Goal: Transaction & Acquisition: Purchase product/service

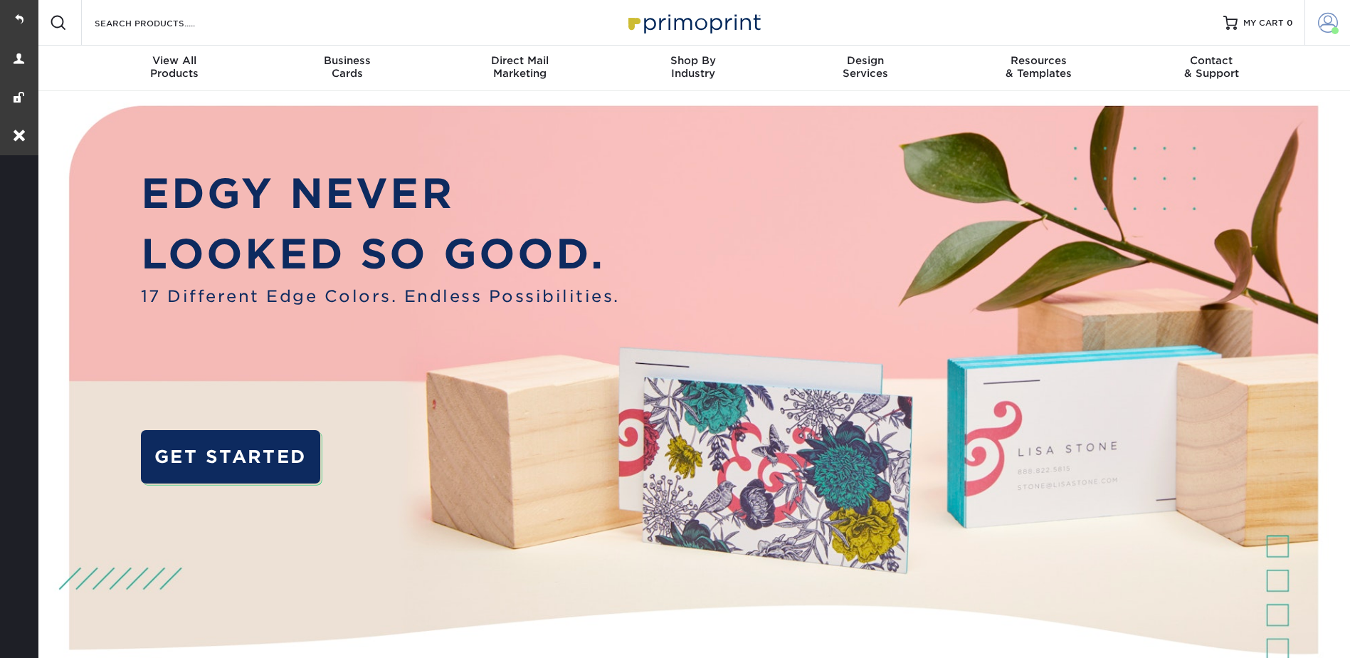
click at [1328, 21] on span at bounding box center [1328, 23] width 20 height 20
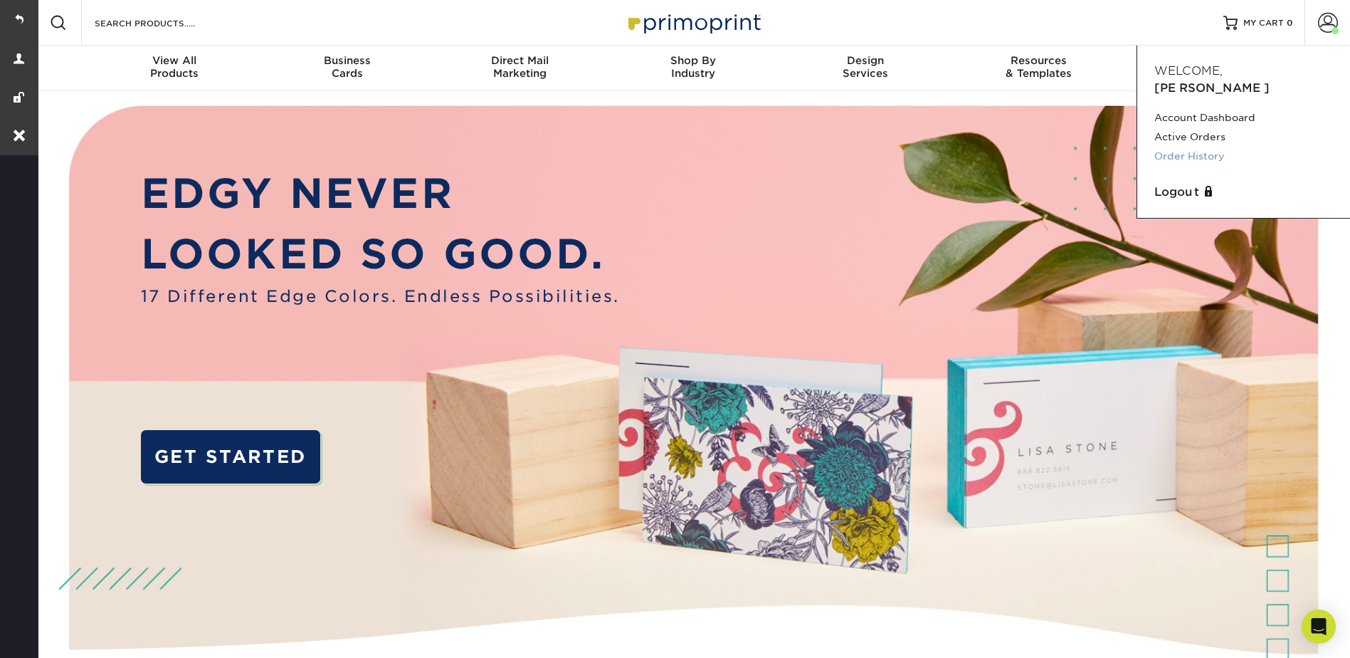
click at [1174, 147] on link "Order History" at bounding box center [1244, 156] width 179 height 19
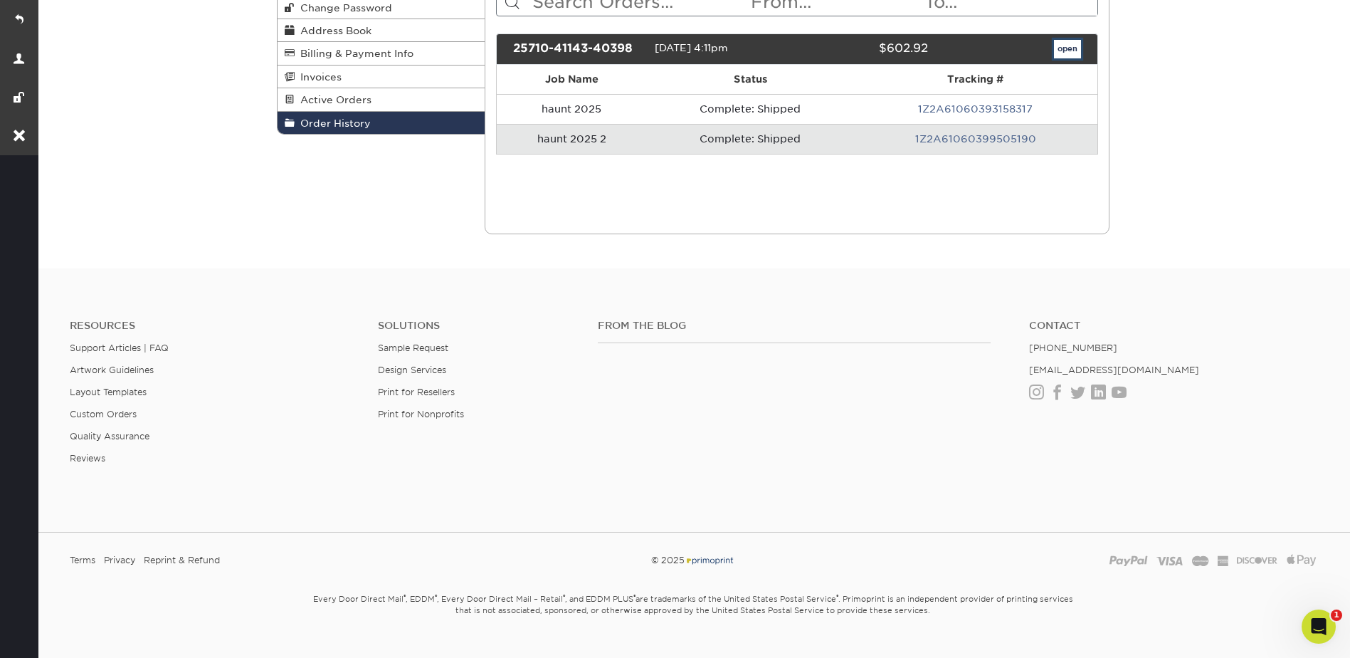
click at [1058, 50] on link "open" at bounding box center [1067, 49] width 27 height 19
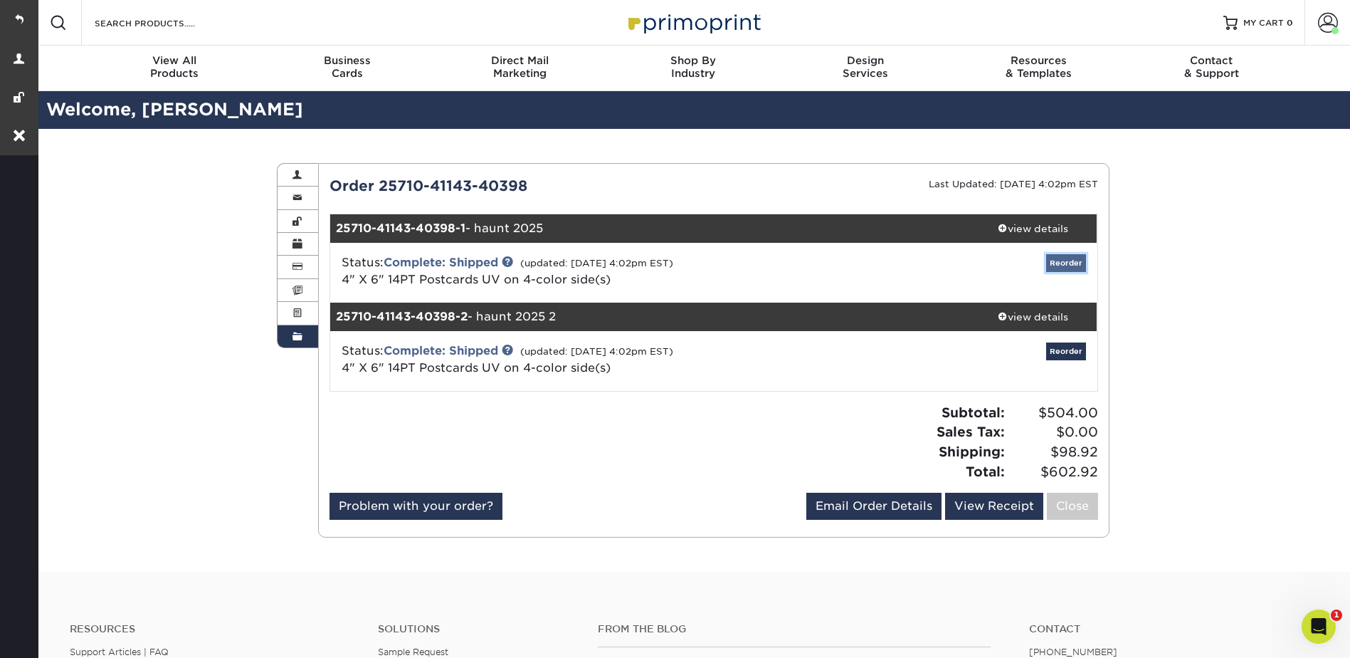
click at [1070, 263] on link "Reorder" at bounding box center [1066, 263] width 40 height 18
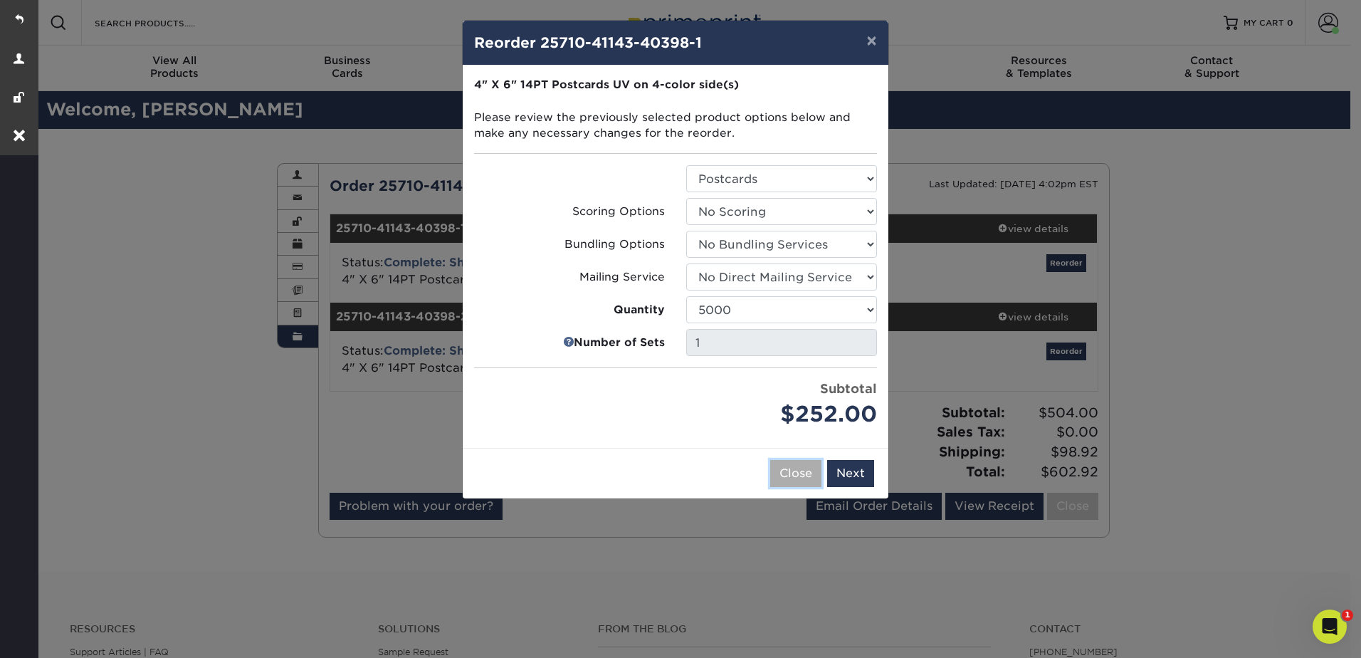
click at [782, 471] on button "Close" at bounding box center [795, 473] width 51 height 27
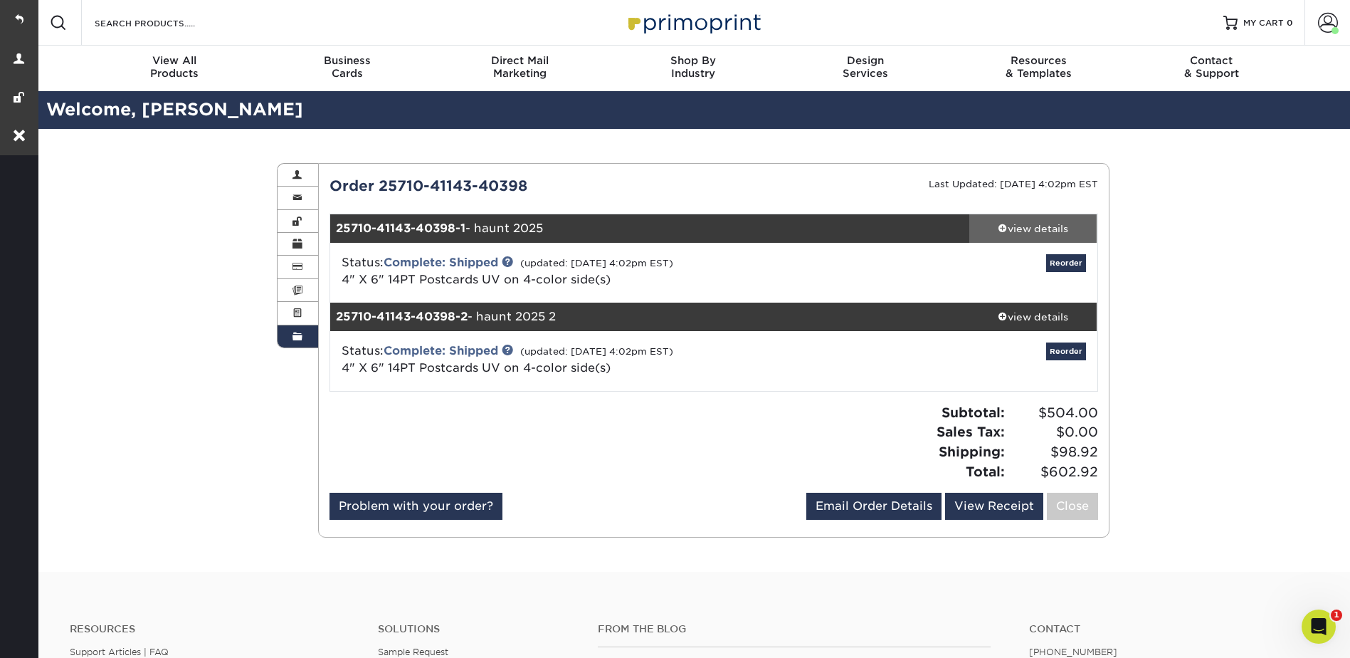
click at [1019, 220] on link "view details" at bounding box center [1033, 228] width 128 height 28
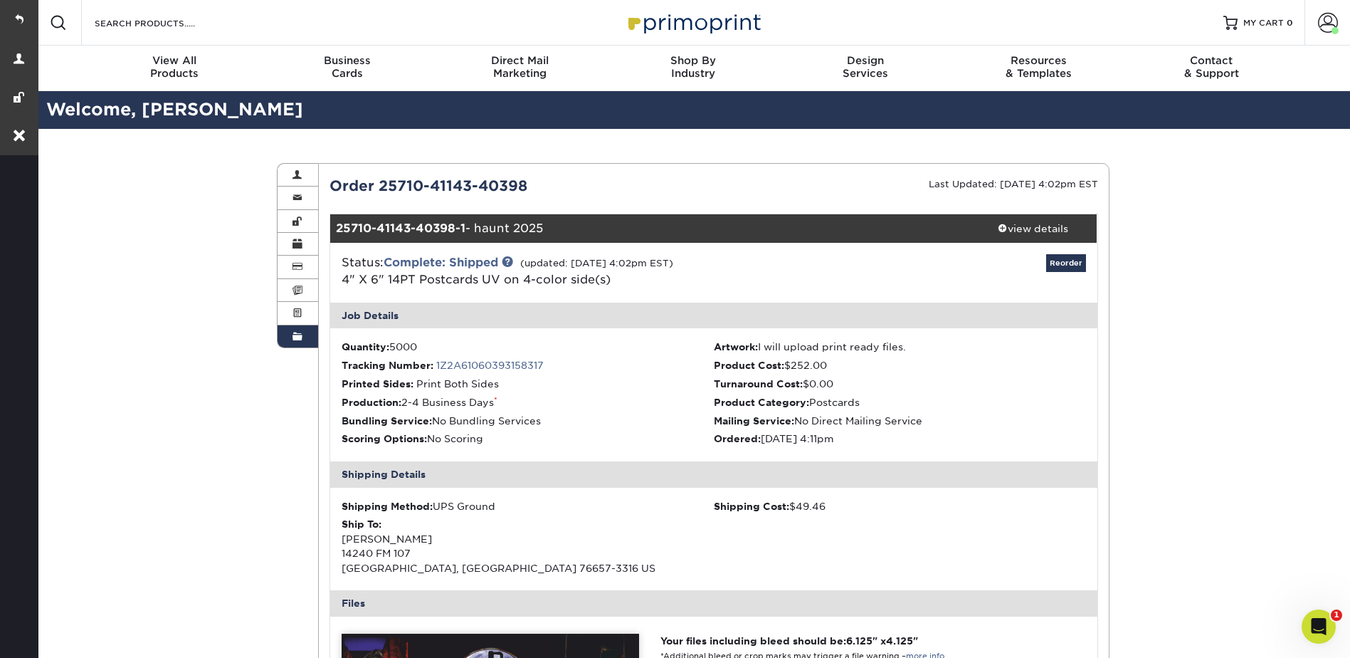
click at [163, 35] on div "Search Products" at bounding box center [157, 23] width 150 height 46
click at [161, 17] on input "Search Products" at bounding box center [162, 22] width 139 height 17
type input "m"
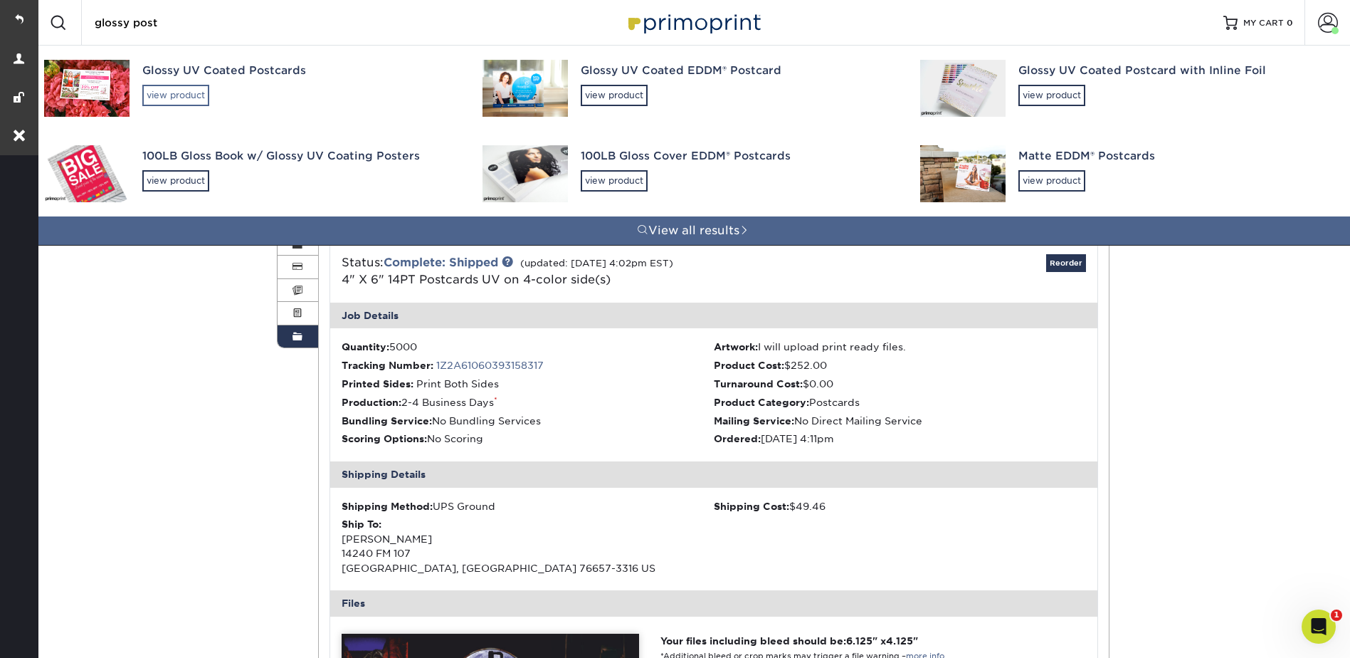
type input "glossy post"
click at [180, 85] on div "view product" at bounding box center [175, 95] width 67 height 21
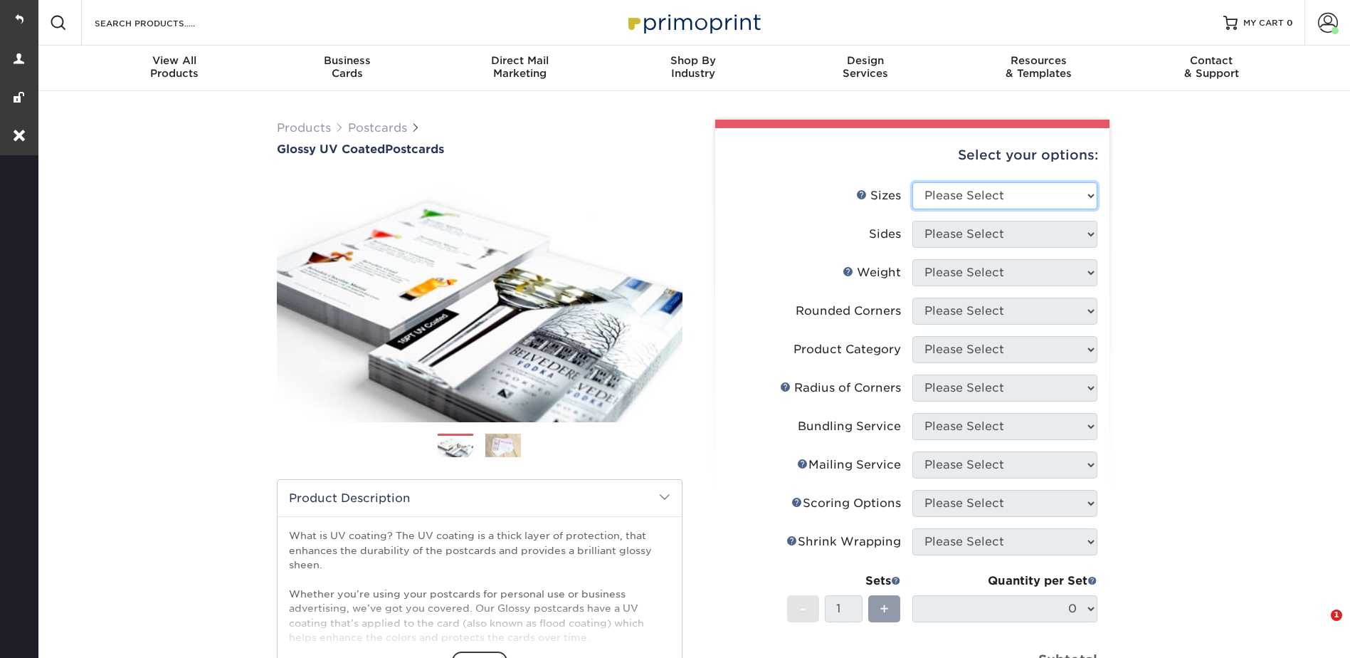
click at [949, 184] on select "Please Select 1.5" x 7" 2" x 4" 2" x 6" 2" x 7" 2" x 8" 2.12" x 5.5" 2.12" x 5.…" at bounding box center [1004, 195] width 185 height 27
select select "4.00x6.00"
click at [912, 182] on select "Please Select 1.5" x 7" 2" x 4" 2" x 6" 2" x 7" 2" x 8" 2.12" x 5.5" 2.12" x 5.…" at bounding box center [1004, 195] width 185 height 27
click at [954, 233] on select "Please Select Print Both Sides Print Front Only" at bounding box center [1004, 234] width 185 height 27
select select "13abbda7-1d64-4f25-8bb2-c179b224825d"
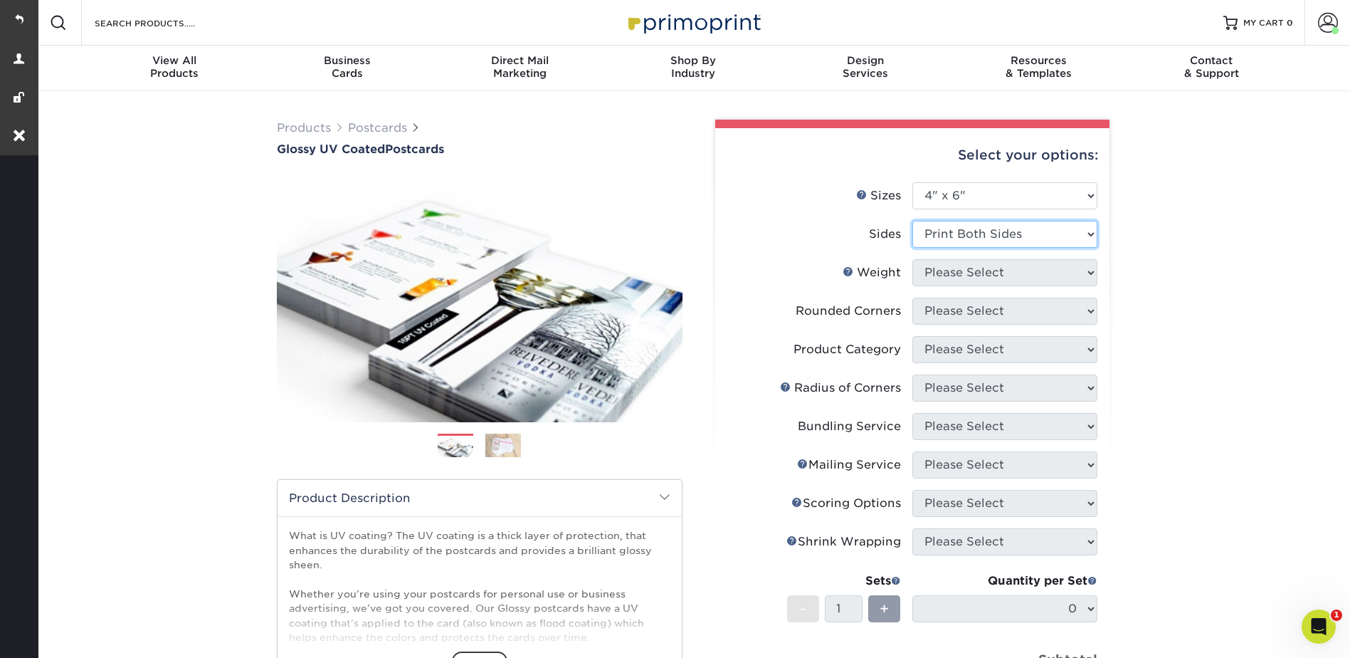
click at [912, 221] on select "Please Select Print Both Sides Print Front Only" at bounding box center [1004, 234] width 185 height 27
click at [943, 269] on select "Please Select 14PT 16PT 18PT C1S" at bounding box center [1004, 272] width 185 height 27
select select "14PT"
click at [912, 259] on select "Please Select 14PT 16PT 18PT C1S" at bounding box center [1004, 272] width 185 height 27
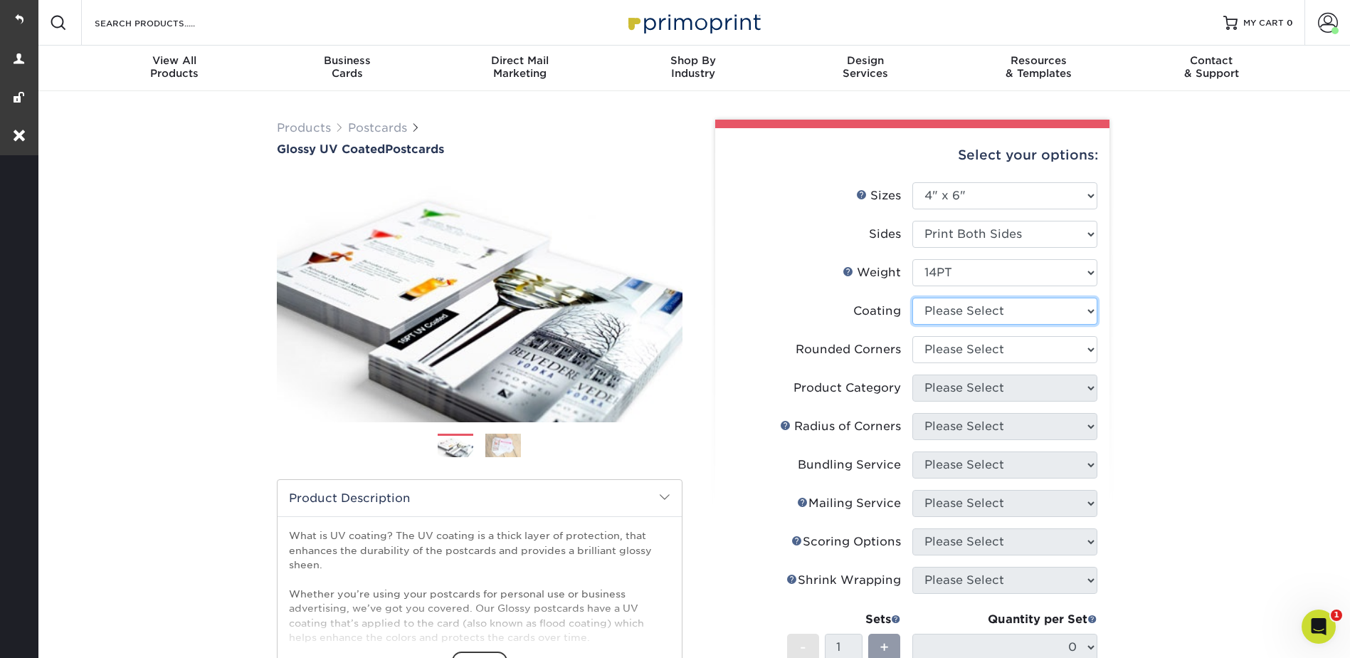
click at [956, 305] on select at bounding box center [1004, 311] width 185 height 27
select select "ae367451-b2b8-45df-a344-0f05b6a12993"
click at [912, 298] on select at bounding box center [1004, 311] width 185 height 27
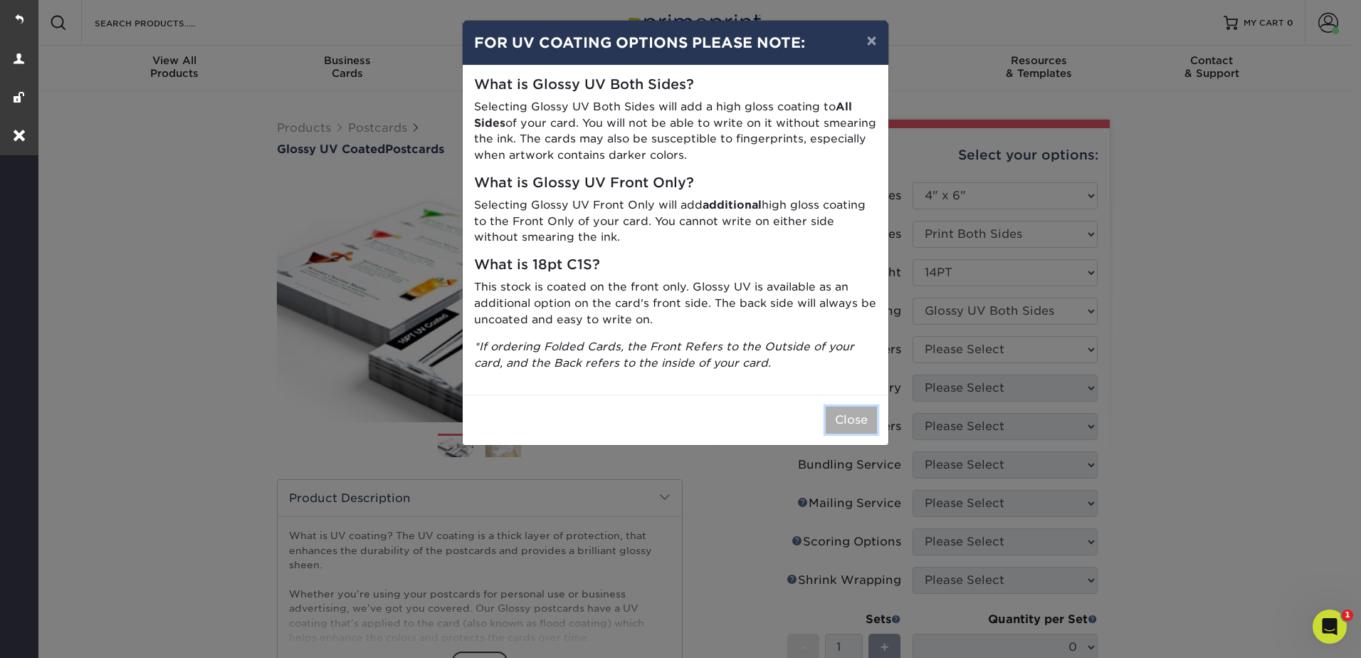
click at [856, 417] on button "Close" at bounding box center [851, 419] width 51 height 27
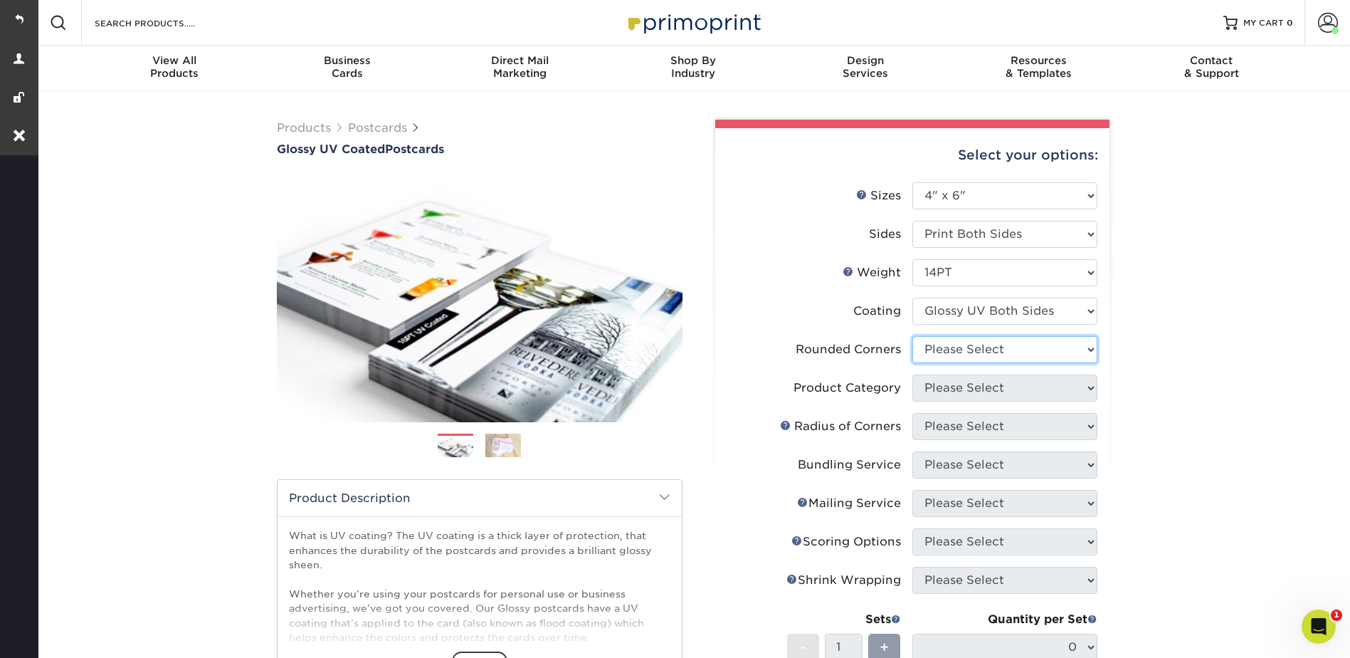
click at [940, 352] on select "Please Select Yes - Round 4 Corners No" at bounding box center [1004, 349] width 185 height 27
select select "0"
click at [912, 336] on select "Please Select Yes - Round 4 Corners No" at bounding box center [1004, 349] width 185 height 27
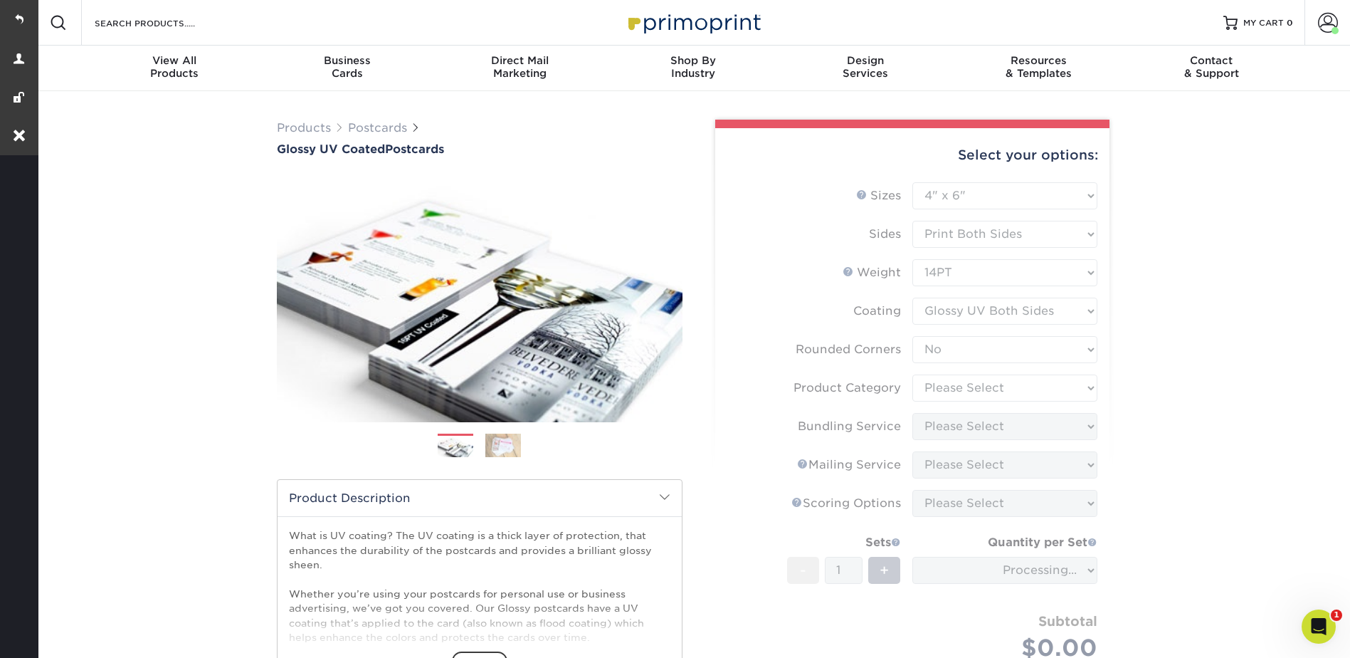
click at [955, 386] on form "Sizes Help Sizes Please Select 1.5" x 7" 2" x 4" 2" x 6" 2" x 7" 2" x 8" 2.12" …" at bounding box center [913, 443] width 372 height 523
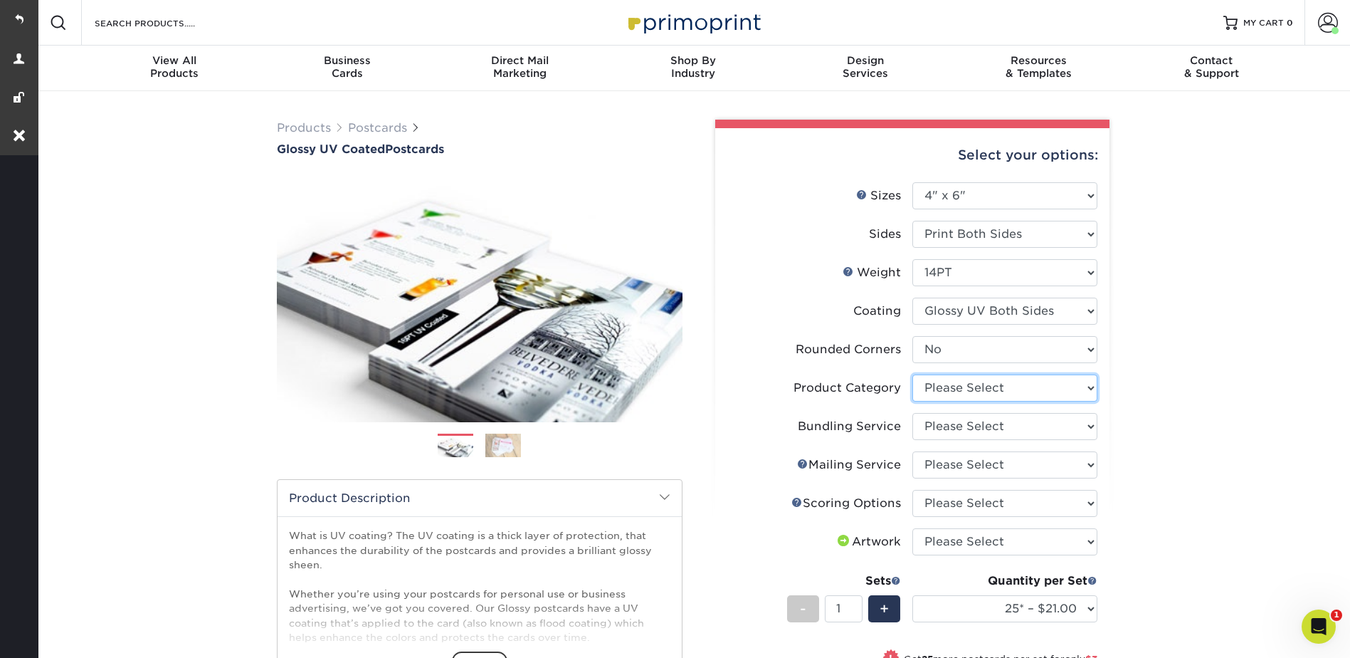
click at [955, 386] on select "Please Select Postcards" at bounding box center [1004, 387] width 185 height 27
select select "9b7272e0-d6c8-4c3c-8e97-d3a1bcdab858"
click at [912, 374] on select "Please Select Postcards" at bounding box center [1004, 387] width 185 height 27
drag, startPoint x: 937, startPoint y: 428, endPoint x: 943, endPoint y: 439, distance: 12.1
click at [937, 428] on select "Please Select No Bundling Services Yes, Bundles of 50 (+2 Days) Yes, Bundles of…" at bounding box center [1004, 426] width 185 height 27
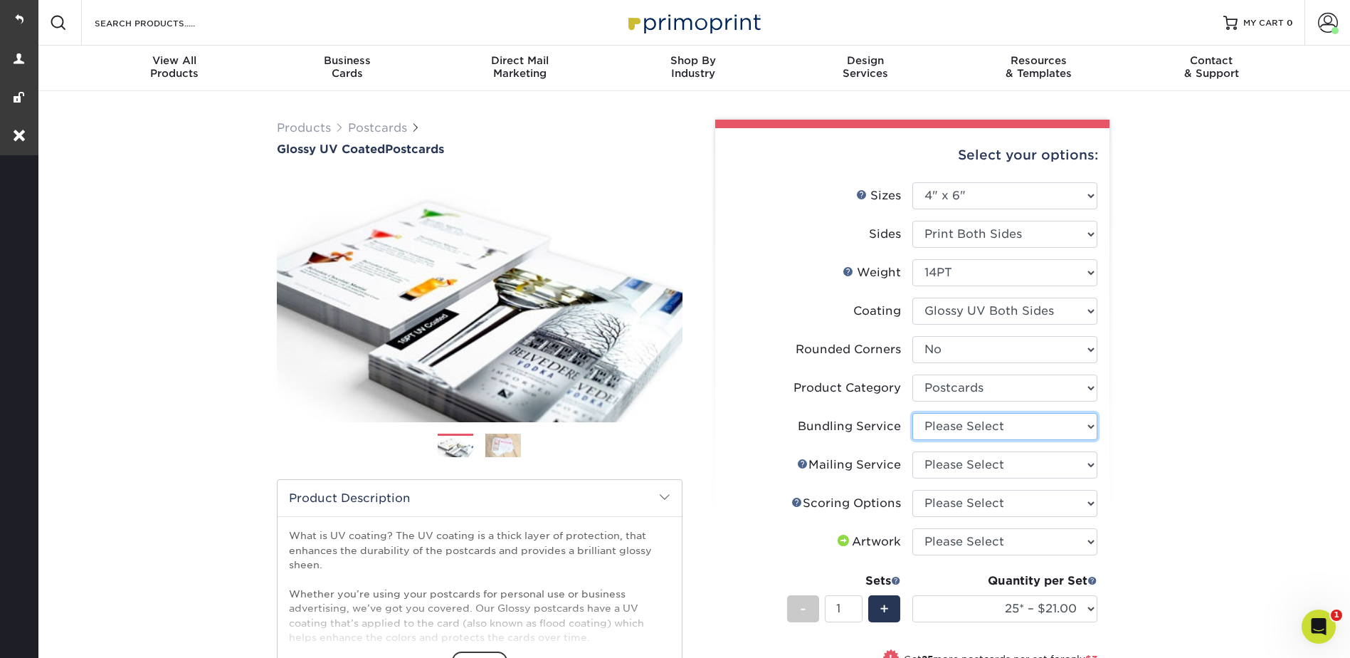
select select "58689abb-25c0-461c-a4c3-a80b627d6649"
click at [912, 413] on select "Please Select No Bundling Services Yes, Bundles of 50 (+2 Days) Yes, Bundles of…" at bounding box center [1004, 426] width 185 height 27
click at [942, 460] on select "Please Select No Direct Mailing Service No, I will mail/stamp/imprint Direct Ma…" at bounding box center [1004, 464] width 185 height 27
select select "3e5e9bdd-d78a-4c28-a41d-fe1407925ca6"
click at [912, 451] on select "Please Select No Direct Mailing Service No, I will mail/stamp/imprint Direct Ma…" at bounding box center [1004, 464] width 185 height 27
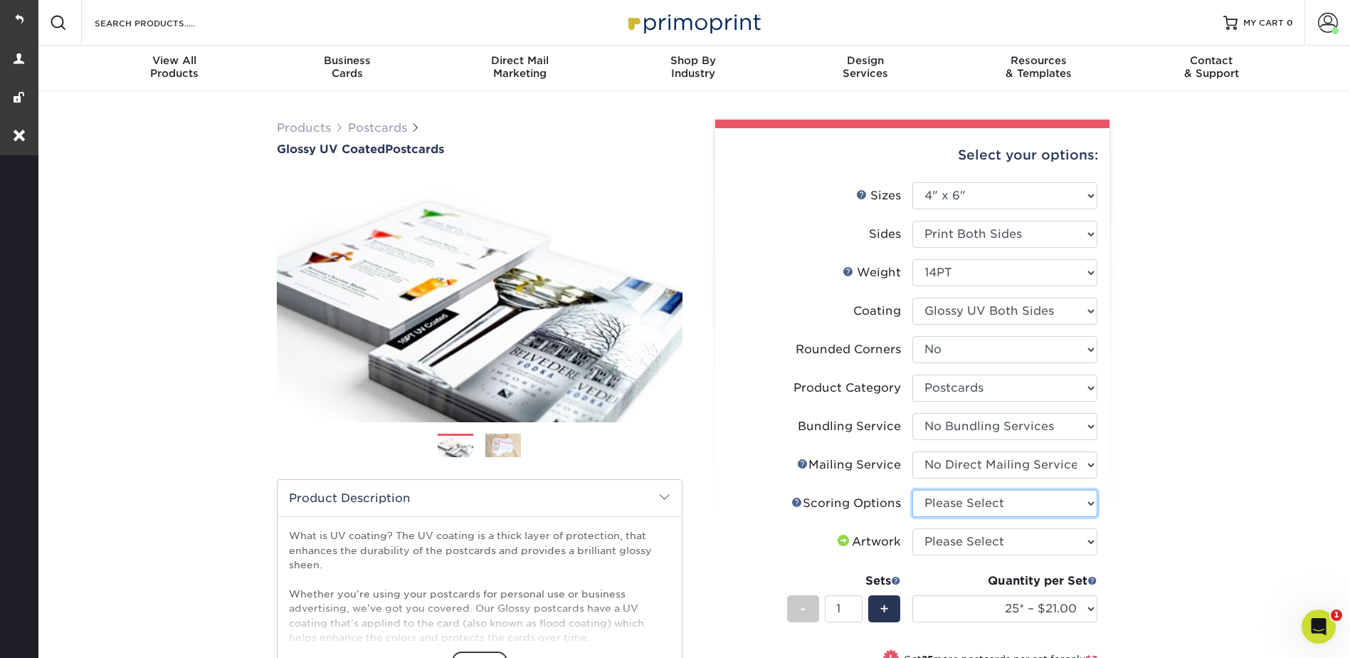
click at [942, 502] on select "Please Select No Scoring One Score" at bounding box center [1004, 503] width 185 height 27
select select "16ebe401-5398-422d-8cb0-f3adbb82deb5"
click at [912, 490] on select "Please Select No Scoring One Score" at bounding box center [1004, 503] width 185 height 27
click at [942, 542] on select "Please Select I will upload files I need a design - $150" at bounding box center [1004, 541] width 185 height 27
select select "upload"
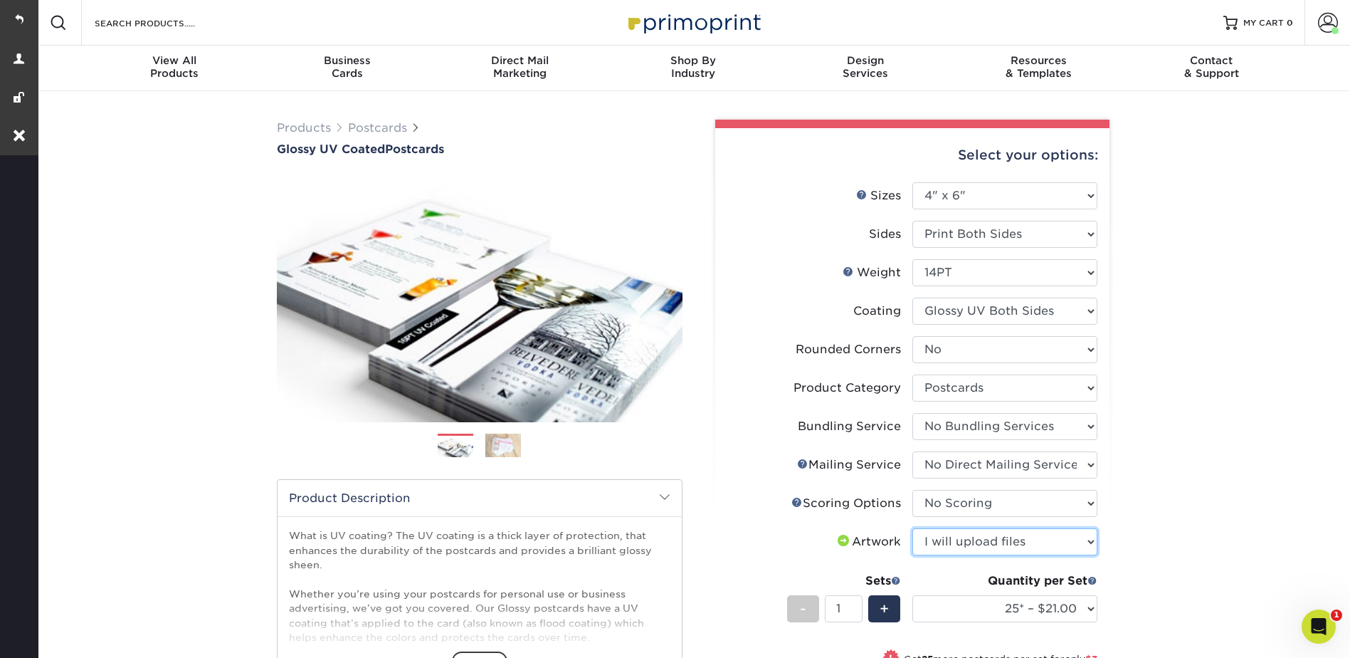
click at [912, 528] on select "Please Select I will upload files I need a design - $150" at bounding box center [1004, 541] width 185 height 27
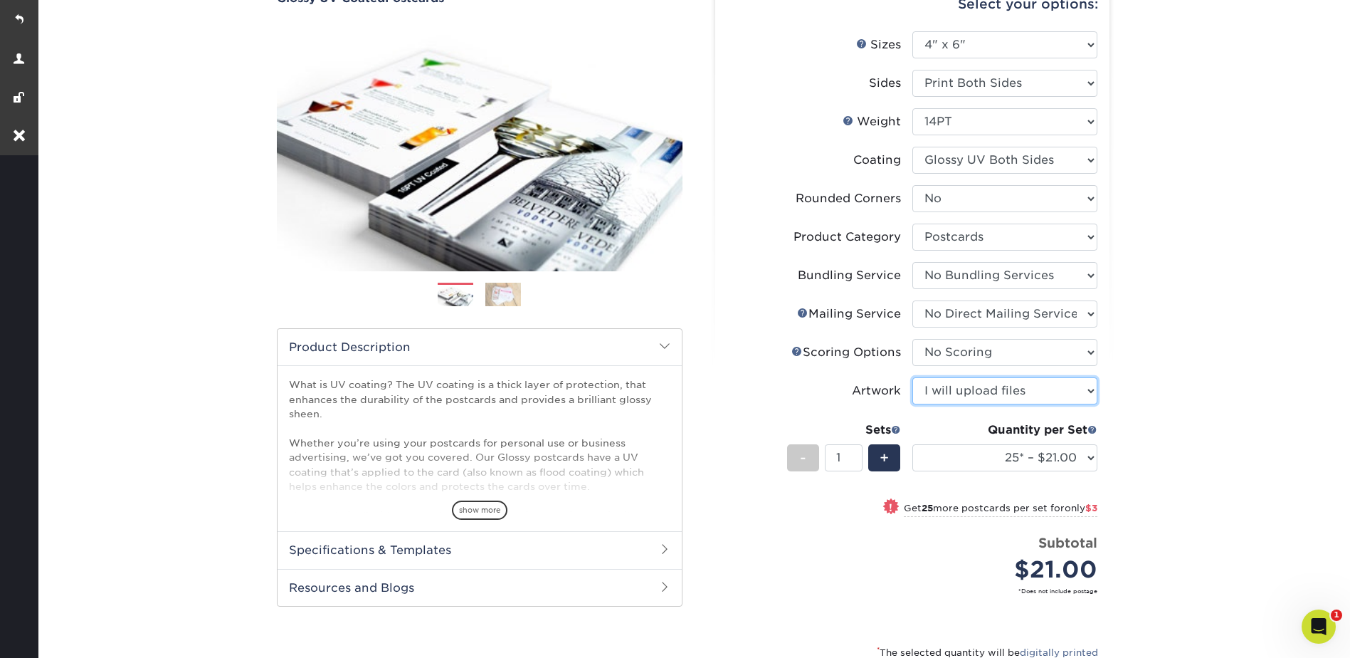
scroll to position [285, 0]
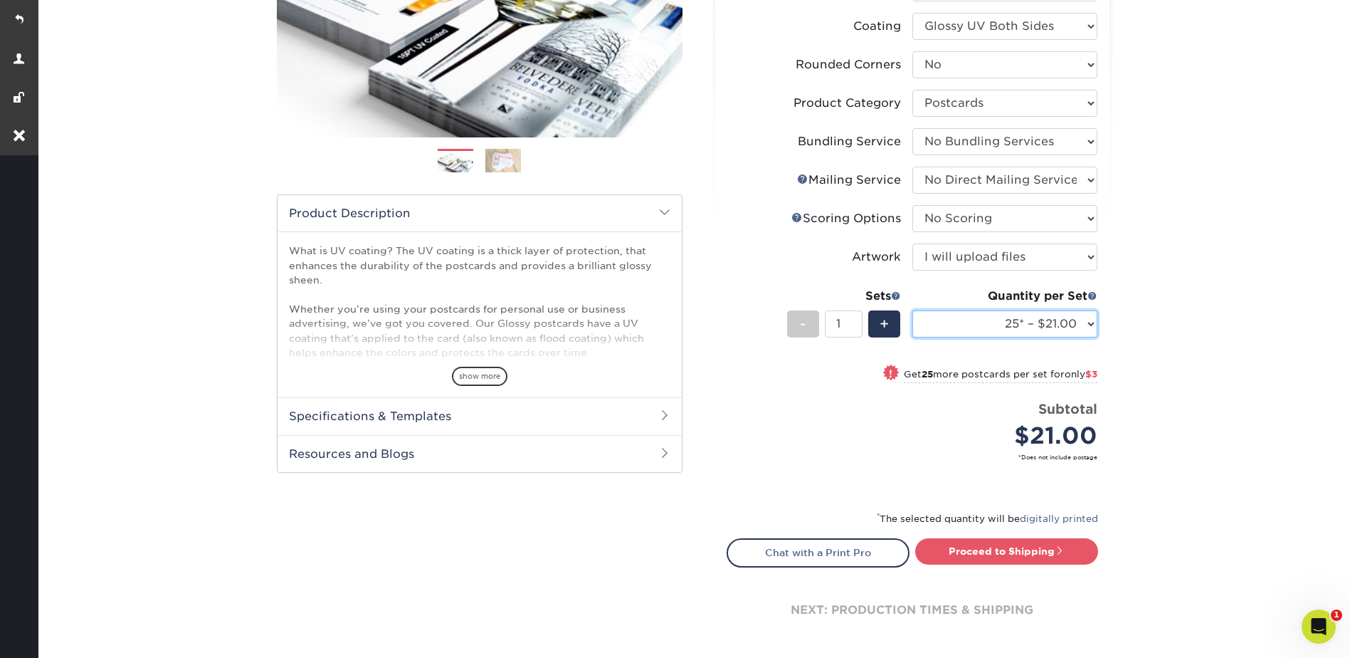
click at [973, 315] on select "25* – $21.00 50* – $24.00 75* – $30.00 100* – $39.00 250* – $62.00 500 – $85.00…" at bounding box center [1004, 323] width 185 height 27
select select "500 – $85.00"
click at [912, 310] on select "25* – $21.00 50* – $24.00 75* – $30.00 100* – $39.00 250* – $62.00 500 – $85.00…" at bounding box center [1004, 323] width 185 height 27
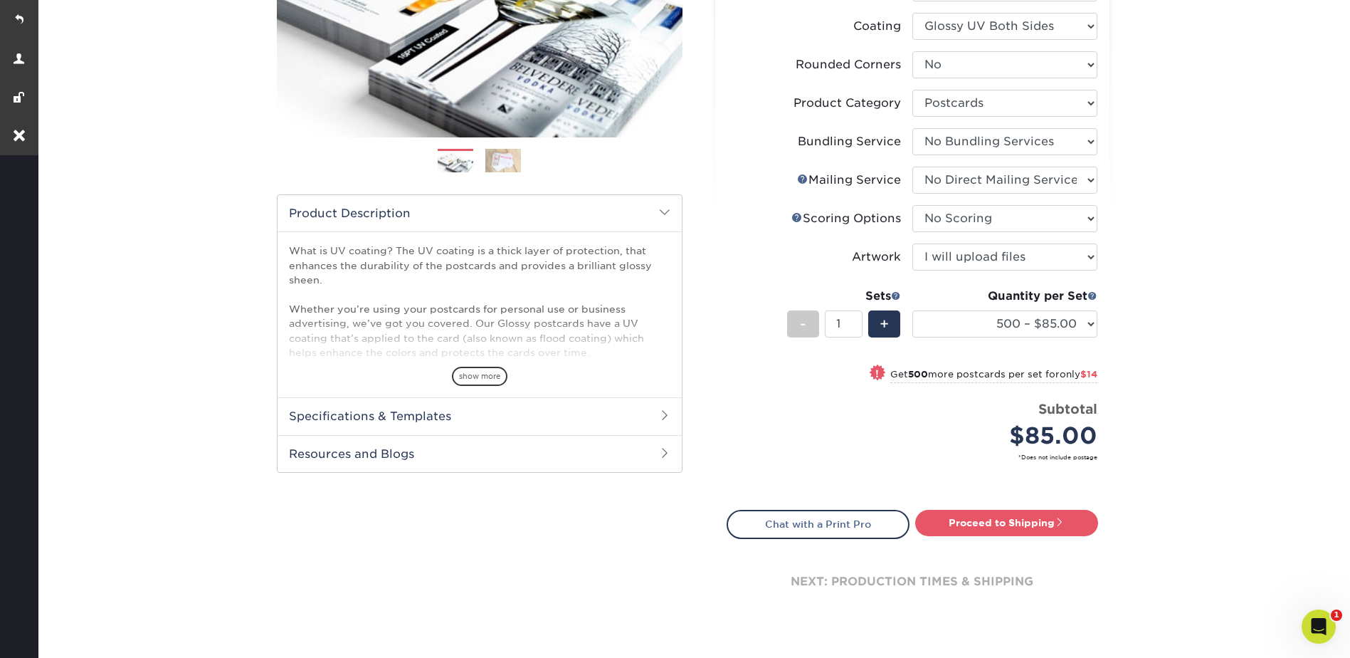
drag, startPoint x: 885, startPoint y: 325, endPoint x: 985, endPoint y: 326, distance: 100.4
click at [884, 325] on span "+" at bounding box center [884, 323] width 9 height 21
type input "2"
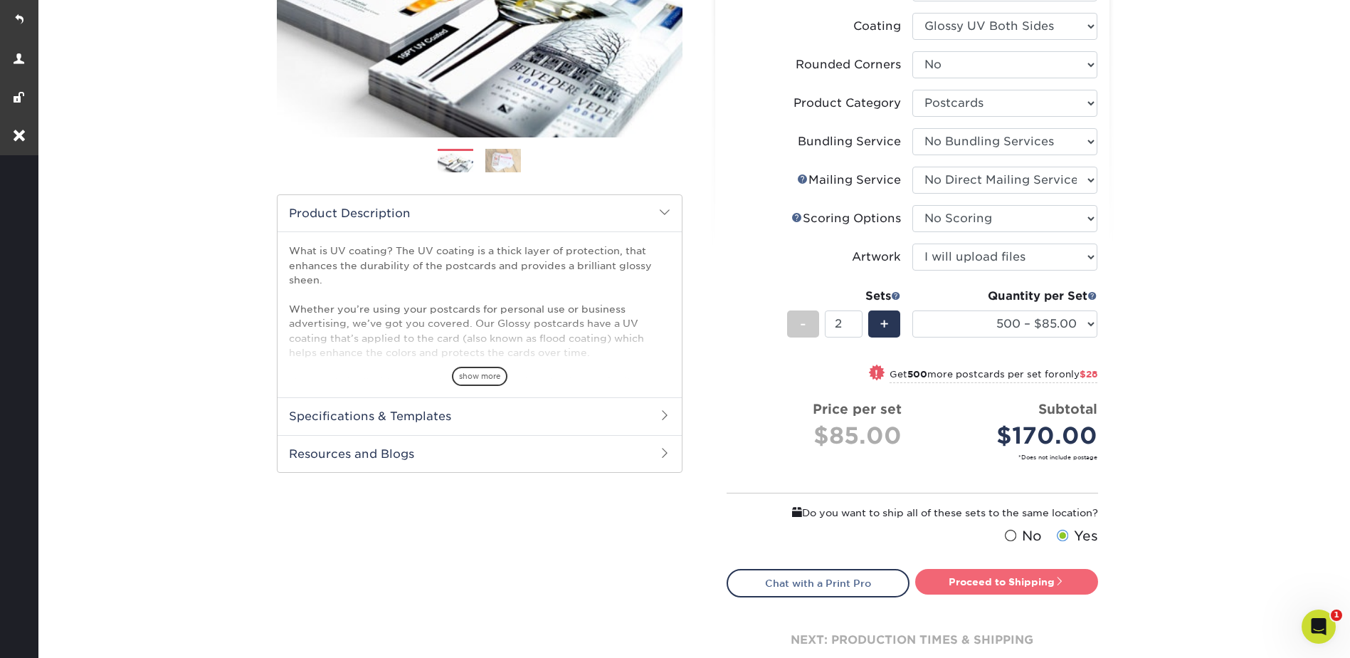
click at [1021, 584] on link "Proceed to Shipping" at bounding box center [1006, 582] width 183 height 26
type input "Set 1"
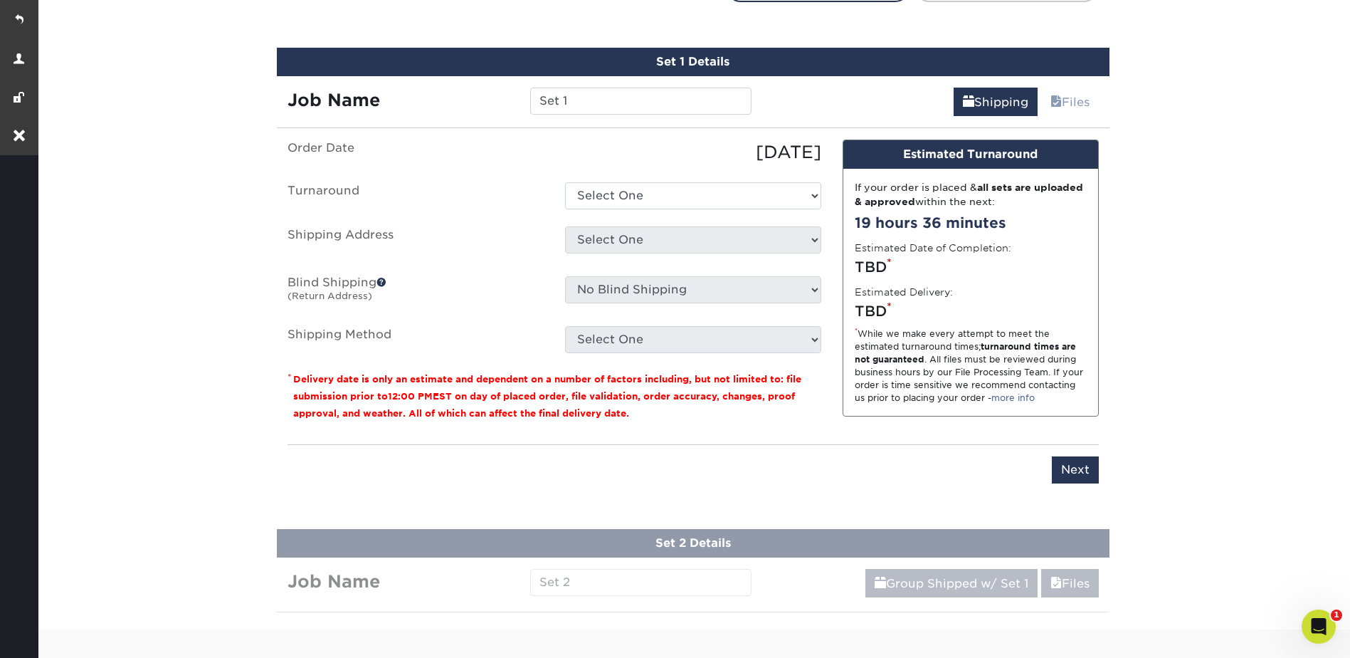
scroll to position [892, 0]
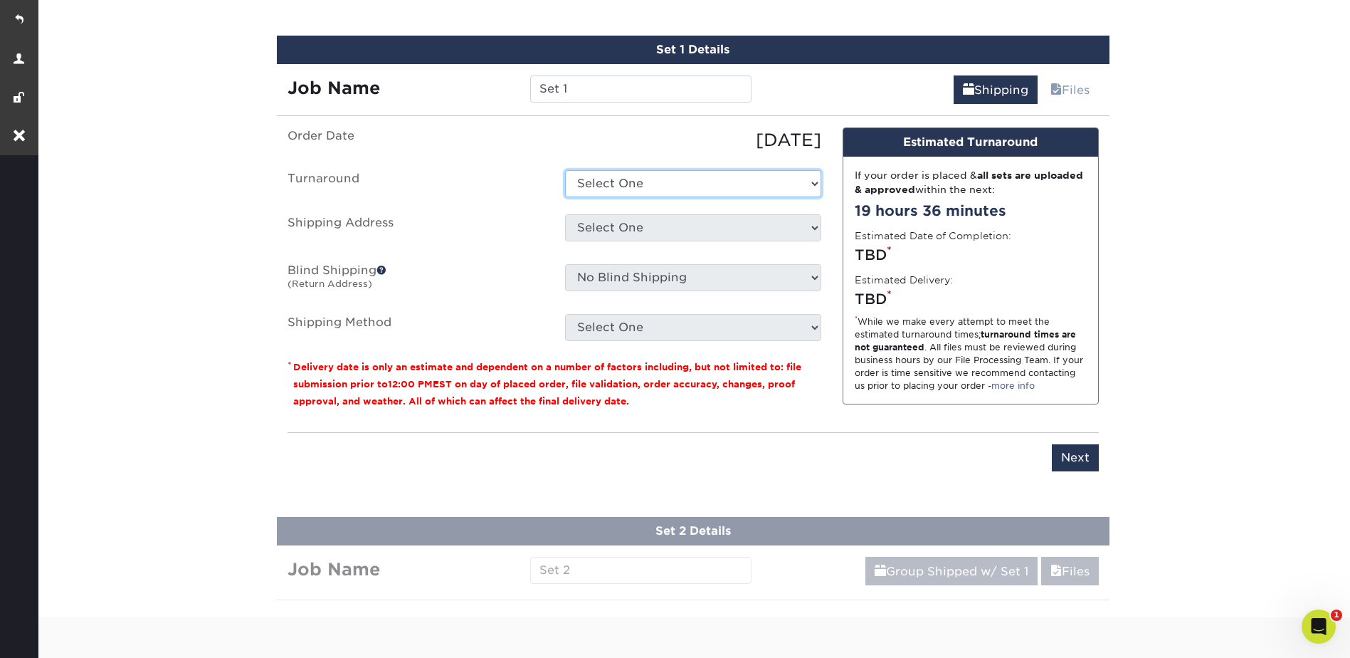
click at [626, 177] on select "Select One 2-4 Business Days 2 Day Next Business Day" at bounding box center [693, 183] width 256 height 27
select select "2c095543-099d-4214-9a7c-19c520b4a4d3"
click at [565, 170] on select "Select One 2-4 Business Days 2 Day Next Business Day" at bounding box center [693, 183] width 256 height 27
click at [621, 227] on select "Select One Home + Add New Address" at bounding box center [693, 227] width 256 height 27
select select "283873"
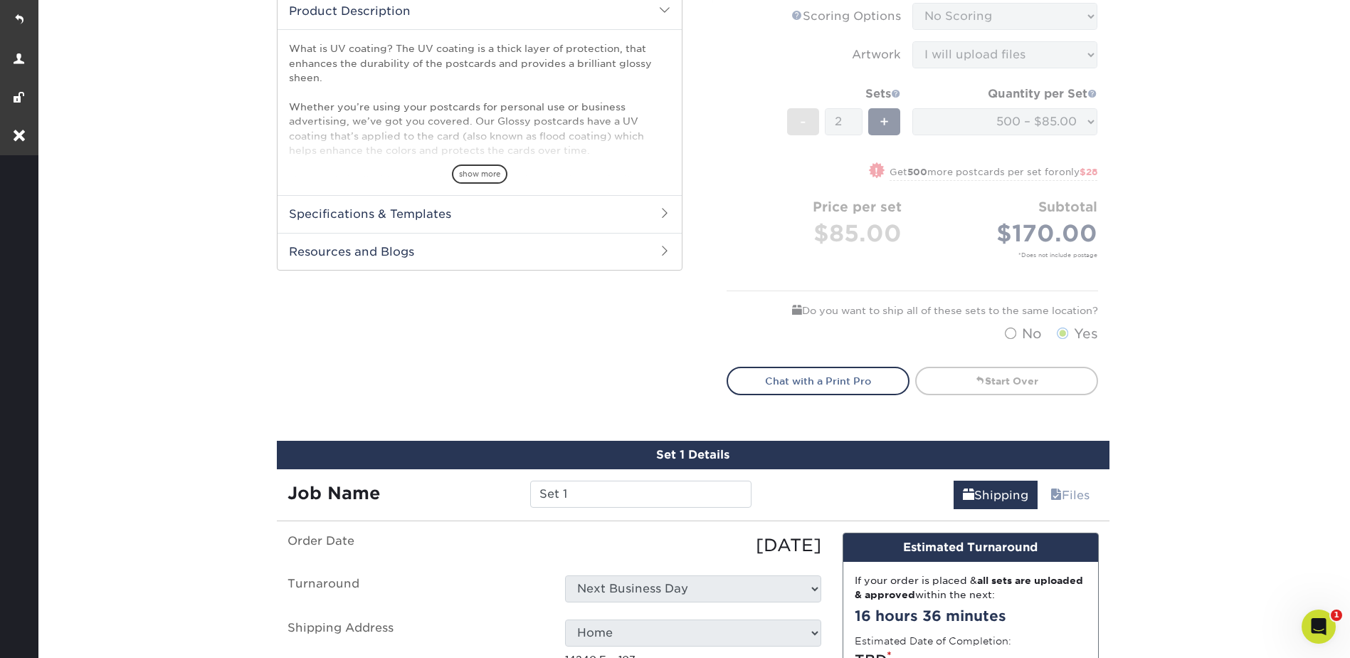
scroll to position [963, 0]
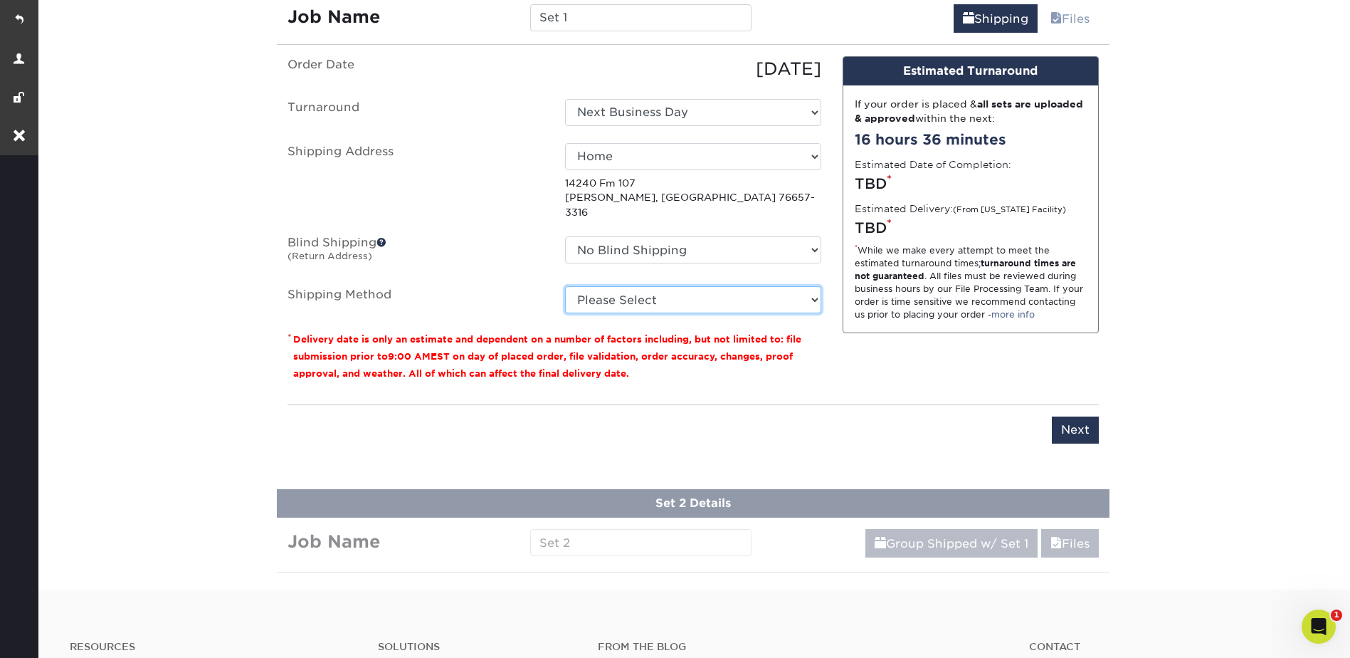
drag, startPoint x: 610, startPoint y: 280, endPoint x: 614, endPoint y: 287, distance: 8.0
click at [610, 286] on select "Please Select Ground Shipping (+$24.81) 3 Day Shipping Service (+$32.29) 2 Day …" at bounding box center [693, 299] width 256 height 27
select select "03"
click at [565, 286] on select "Please Select Ground Shipping (+$24.81) 3 Day Shipping Service (+$32.29) 2 Day …" at bounding box center [693, 299] width 256 height 27
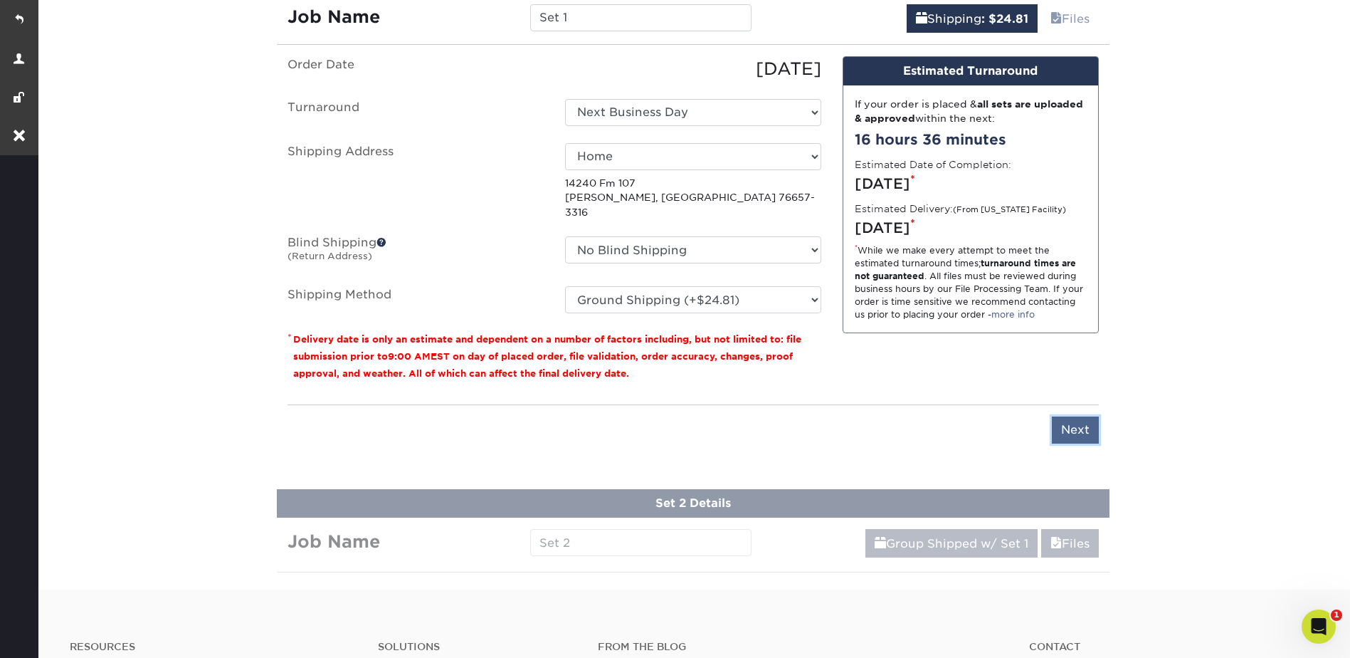
click at [1068, 416] on input "Next" at bounding box center [1075, 429] width 47 height 27
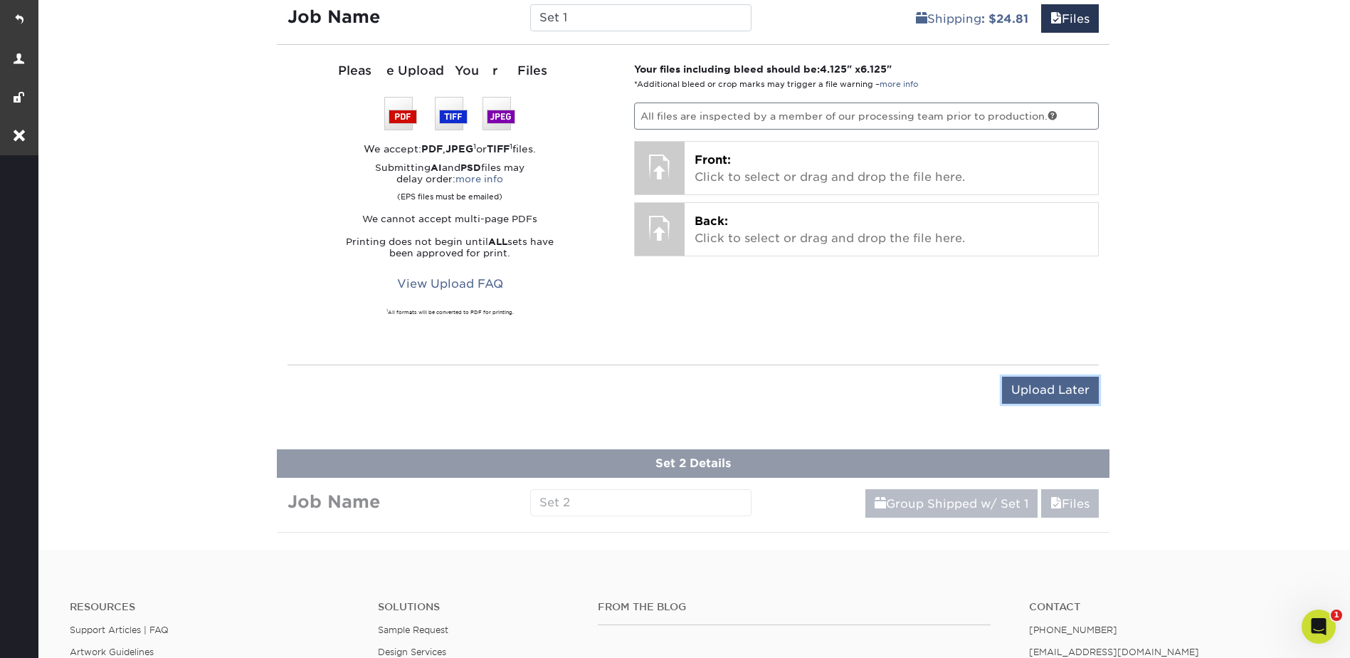
click at [1056, 391] on input "Upload Later" at bounding box center [1050, 390] width 97 height 27
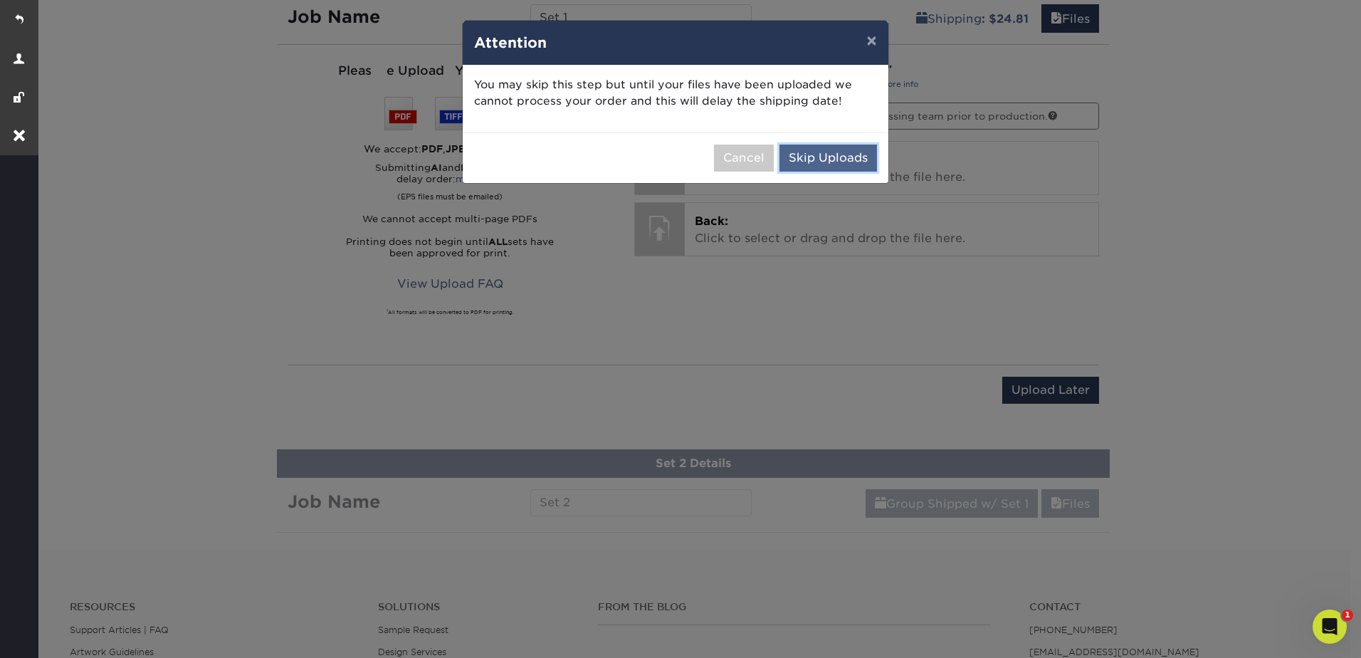
click at [857, 160] on button "Skip Uploads" at bounding box center [828, 157] width 98 height 27
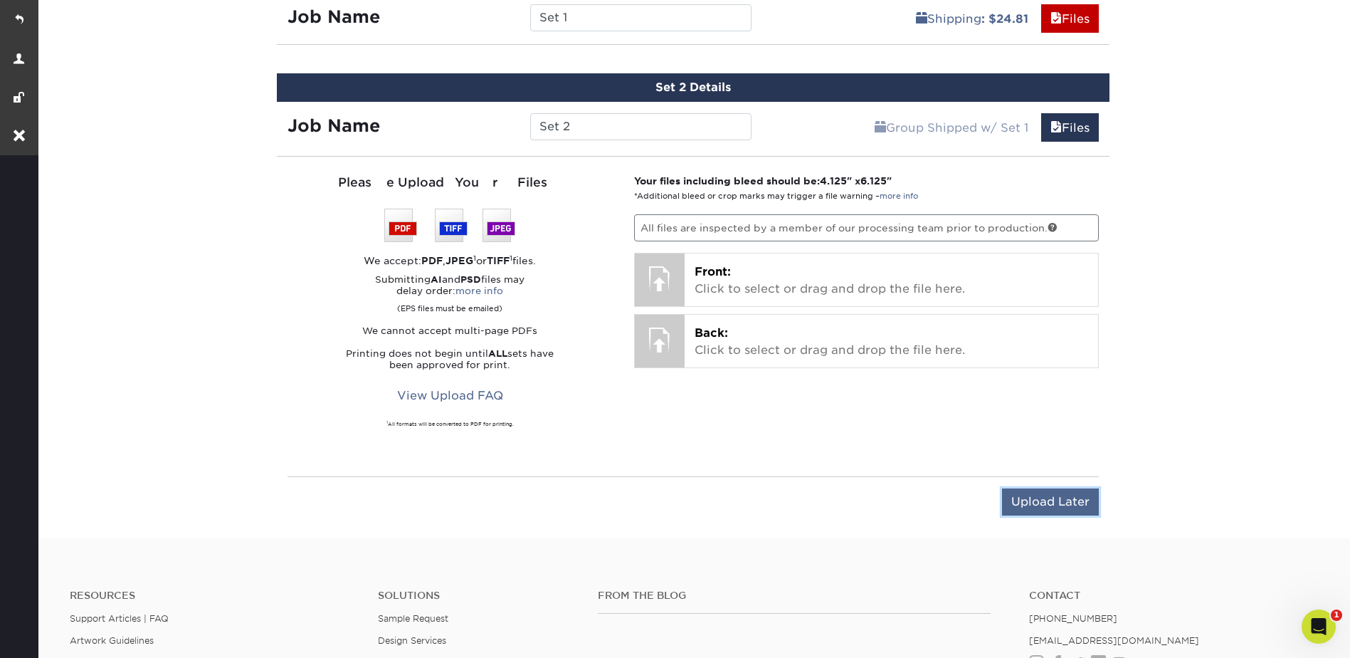
click at [1066, 500] on input "Upload Later" at bounding box center [1050, 501] width 97 height 27
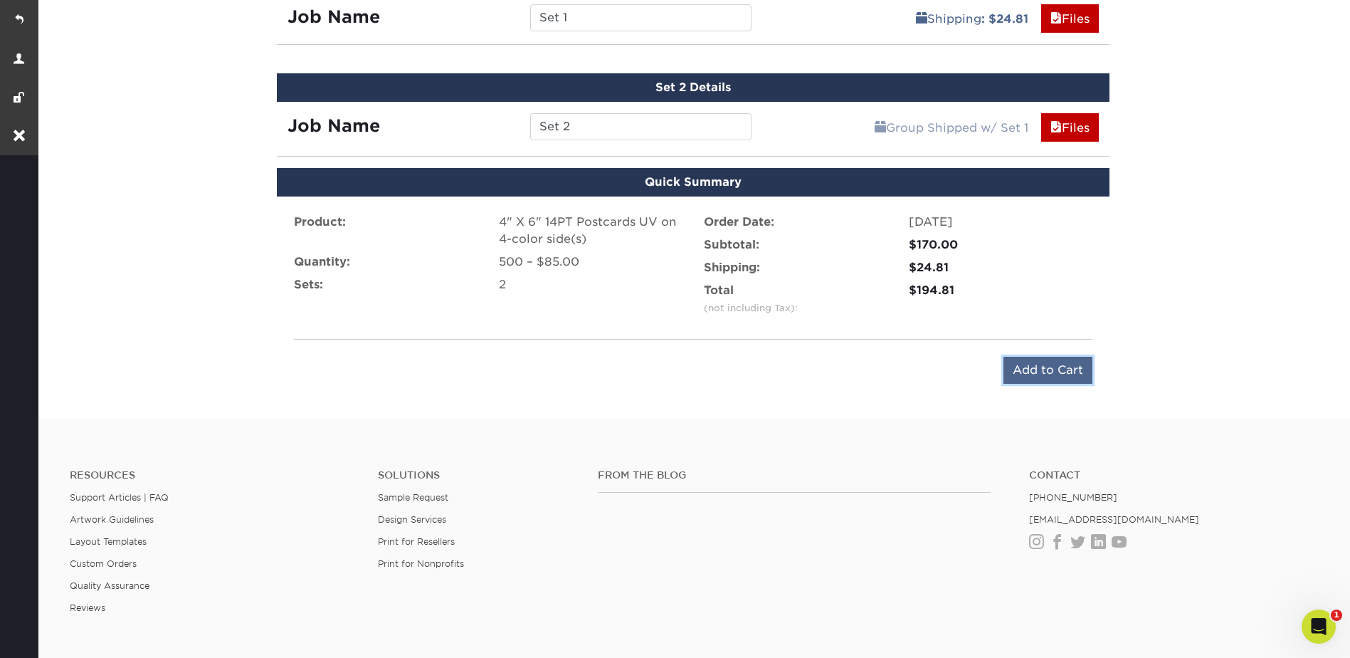
click at [1084, 369] on input "Add to Cart" at bounding box center [1048, 370] width 89 height 27
